Goal: Task Accomplishment & Management: Manage account settings

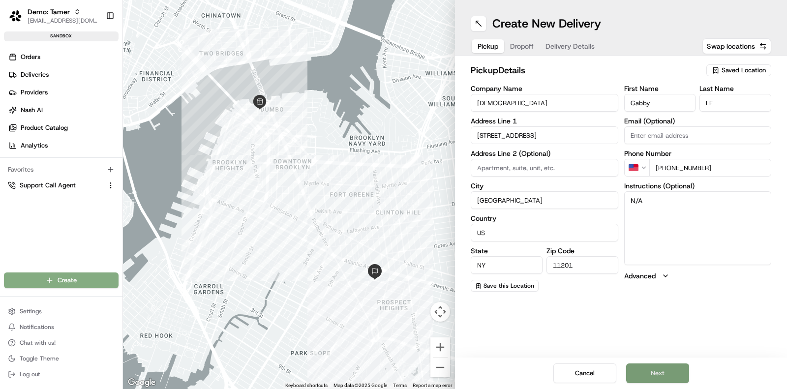
click at [663, 374] on button "Next" at bounding box center [657, 373] width 63 height 20
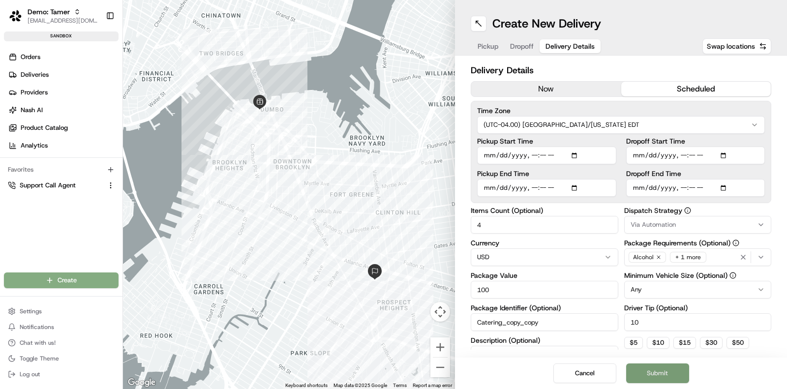
click at [663, 374] on button "Submit" at bounding box center [657, 373] width 63 height 20
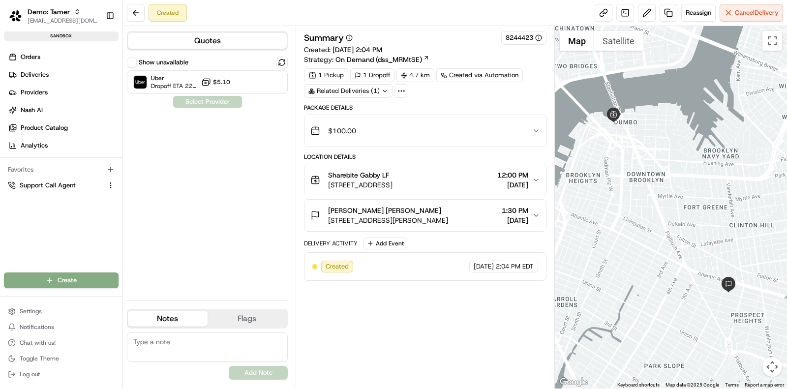
click at [499, 173] on span "12:00 PM" at bounding box center [512, 175] width 31 height 10
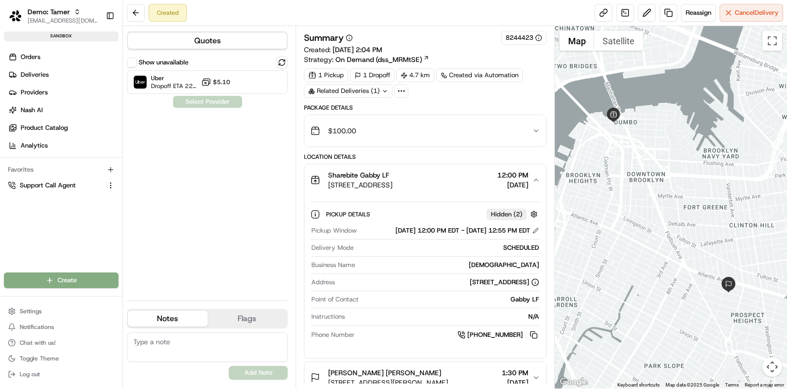
click at [499, 173] on span "12:00 PM" at bounding box center [512, 175] width 31 height 10
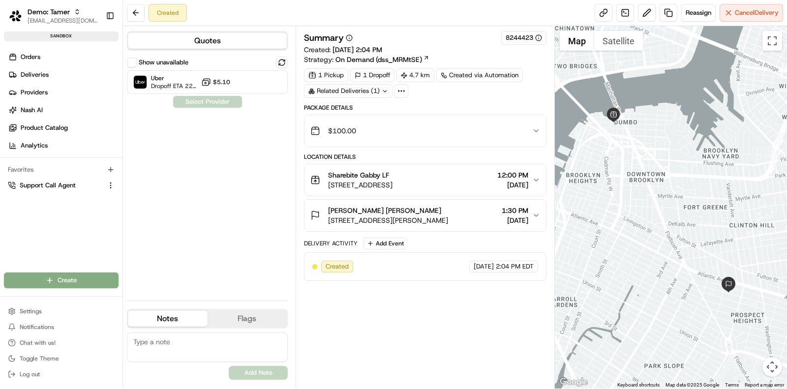
click at [532, 213] on div "[PERSON_NAME] [PERSON_NAME] [STREET_ADDRESS][PERSON_NAME] 1:30 PM [DATE]" at bounding box center [421, 216] width 222 height 20
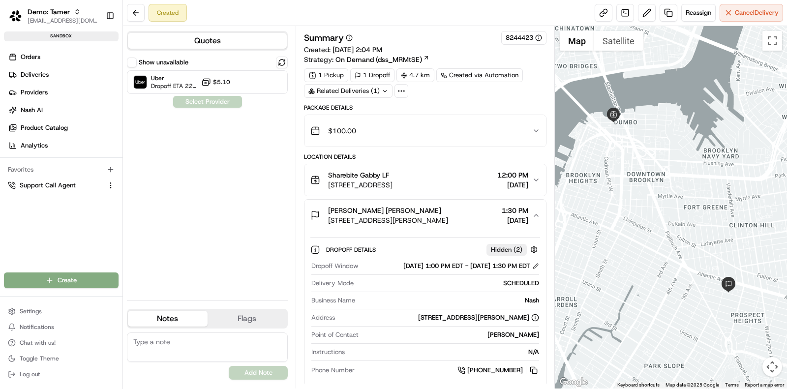
click at [533, 212] on icon "button" at bounding box center [536, 215] width 8 height 8
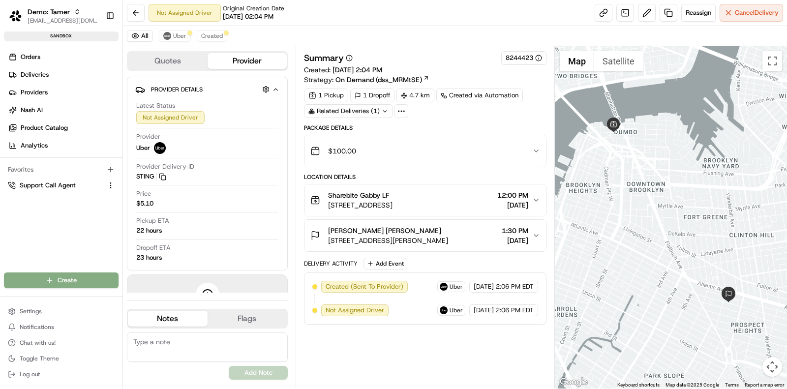
click at [502, 236] on span "[DATE]" at bounding box center [515, 241] width 27 height 10
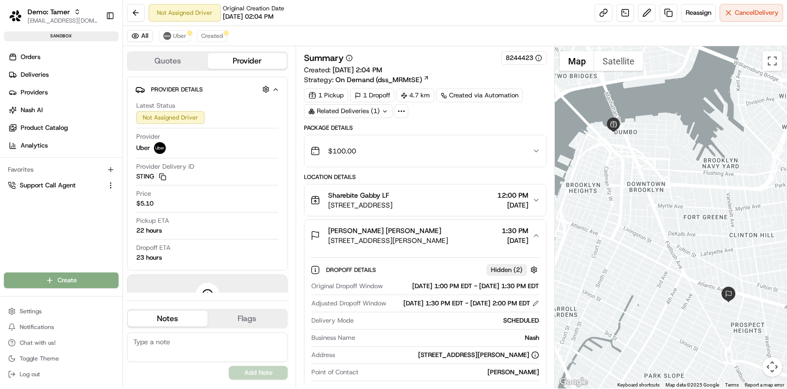
click at [502, 236] on span "[DATE]" at bounding box center [515, 241] width 27 height 10
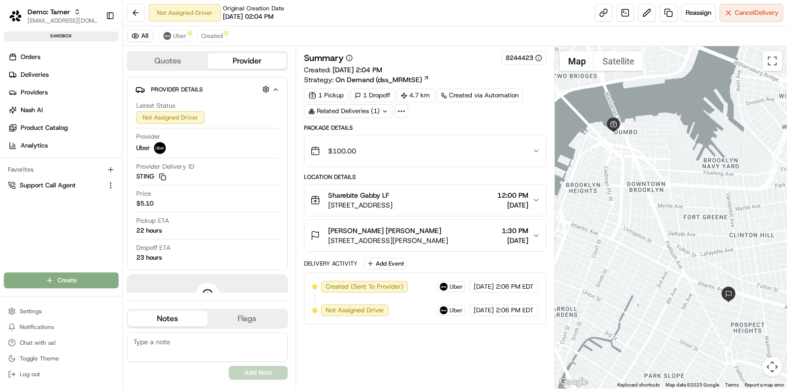
click at [504, 200] on span "[DATE]" at bounding box center [512, 205] width 31 height 10
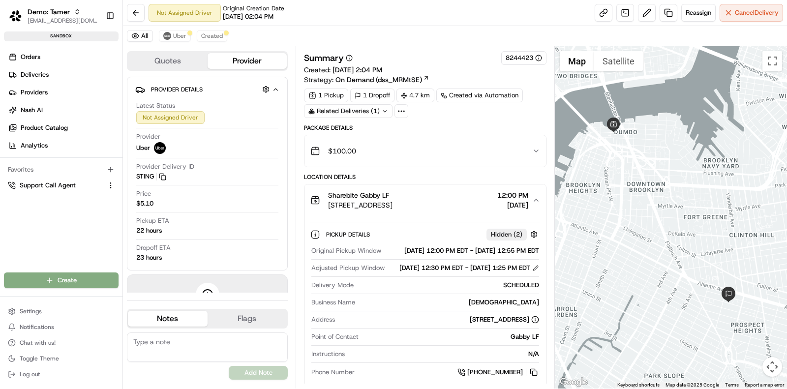
click at [504, 200] on span "[DATE]" at bounding box center [512, 205] width 31 height 10
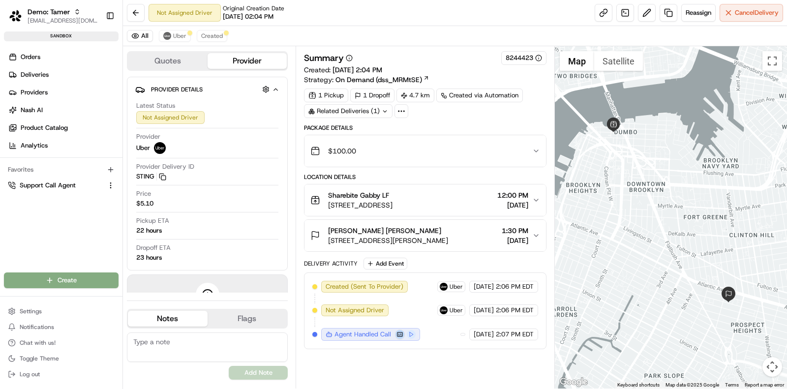
click at [399, 330] on button at bounding box center [400, 335] width 10 height 10
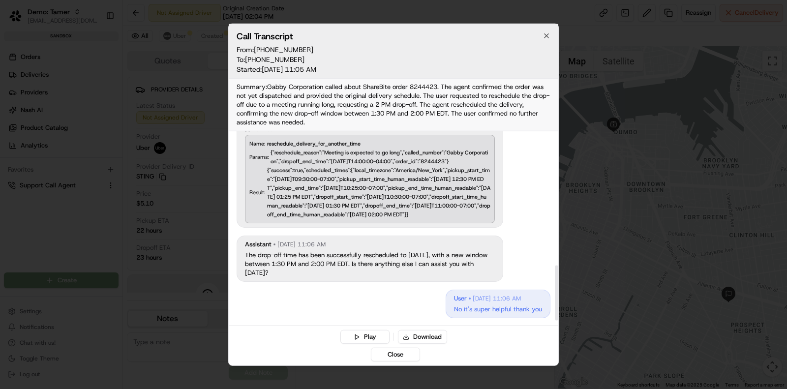
scroll to position [496, 0]
drag, startPoint x: 240, startPoint y: 258, endPoint x: 322, endPoint y: 272, distance: 83.0
click at [322, 272] on div "assistant Aug 19, 2025, 11:06 AM The drop-off time has been successfully resche…" at bounding box center [370, 258] width 267 height 46
click at [546, 37] on icon "button" at bounding box center [546, 35] width 8 height 8
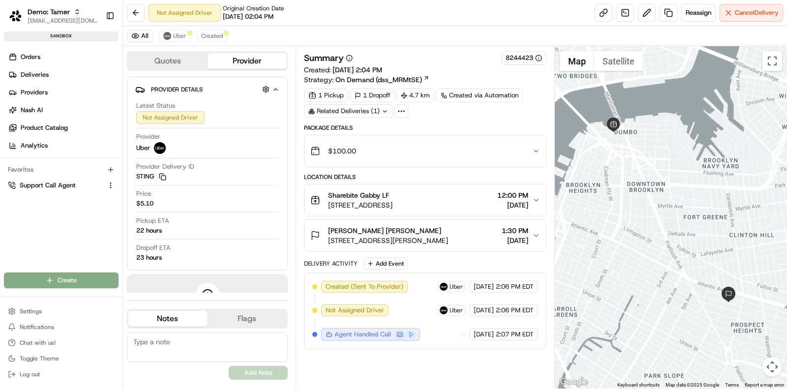
click at [531, 232] on div "[PERSON_NAME] [PERSON_NAME] [STREET_ADDRESS][PERSON_NAME] 1:30 PM [DATE]" at bounding box center [421, 236] width 222 height 20
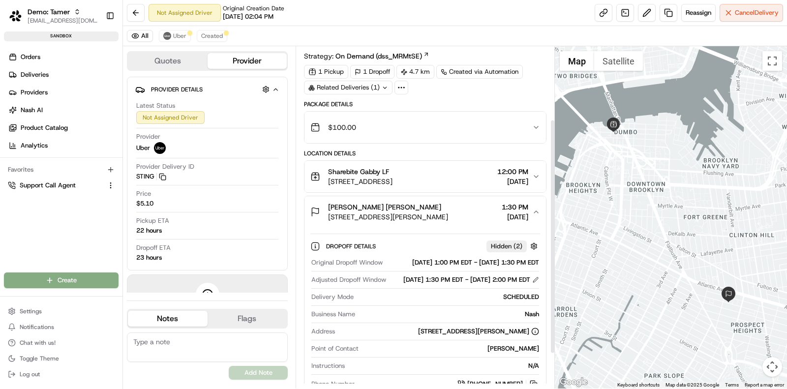
scroll to position [0, 0]
